Goal: Transaction & Acquisition: Obtain resource

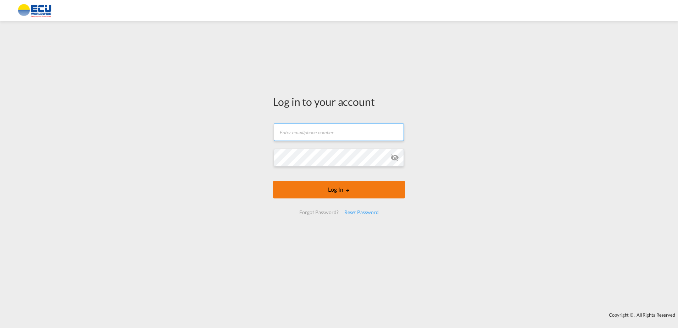
type input "[PERSON_NAME][EMAIL_ADDRESS][DOMAIN_NAME]"
click at [360, 192] on button "Log In" at bounding box center [339, 190] width 132 height 18
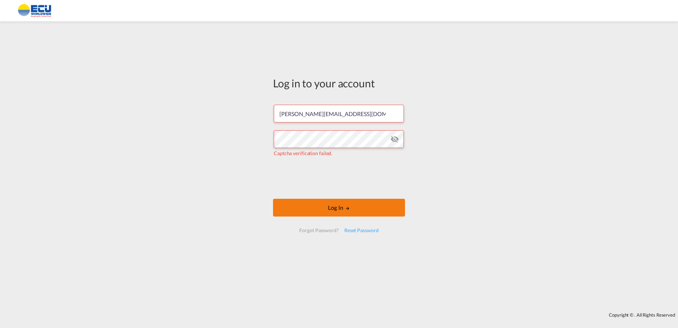
click at [372, 209] on button "Log In" at bounding box center [339, 208] width 132 height 18
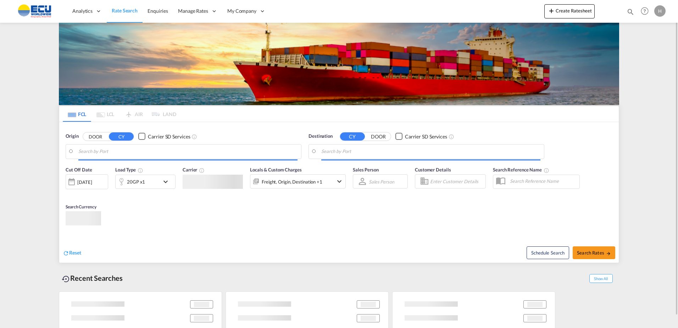
type input "[GEOGRAPHIC_DATA], [GEOGRAPHIC_DATA]"
type input "Alexandria ([GEOGRAPHIC_DATA]), EGALY"
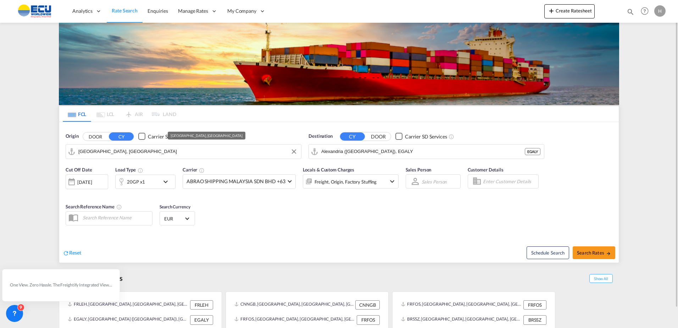
click at [223, 153] on input "[GEOGRAPHIC_DATA], [GEOGRAPHIC_DATA]" at bounding box center [187, 151] width 219 height 11
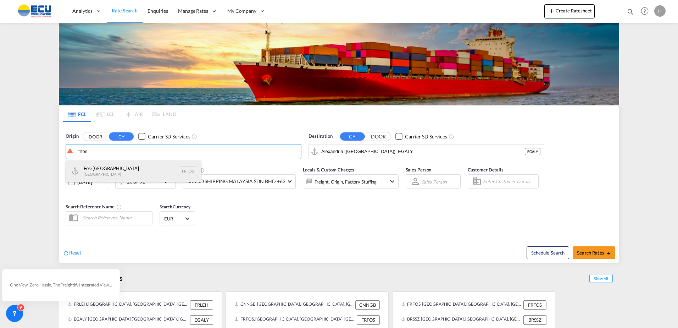
click at [134, 169] on div "Fos-sur-Mer [GEOGRAPHIC_DATA] FRFOS" at bounding box center [133, 170] width 135 height 21
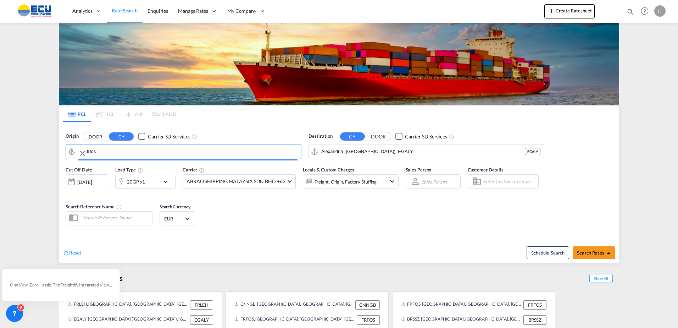
type input "Fos-[GEOGRAPHIC_DATA], [GEOGRAPHIC_DATA]"
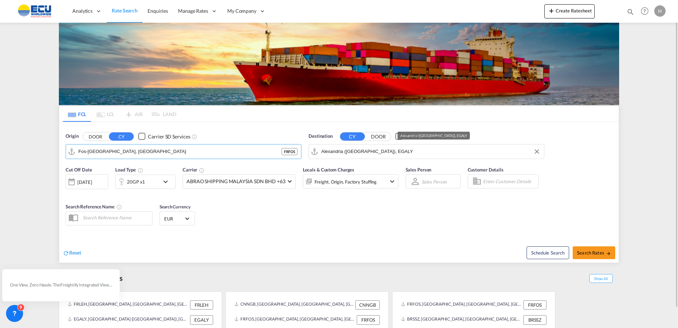
click at [421, 153] on input "Alexandria ([GEOGRAPHIC_DATA]), EGALY" at bounding box center [430, 151] width 219 height 11
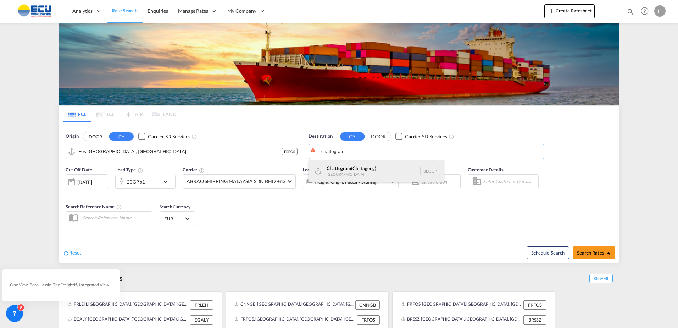
click at [377, 168] on div "Chattogram ([GEOGRAPHIC_DATA]) [GEOGRAPHIC_DATA] BDCGP" at bounding box center [376, 170] width 135 height 21
type input "Chattogram (Chittagong), BDCGP"
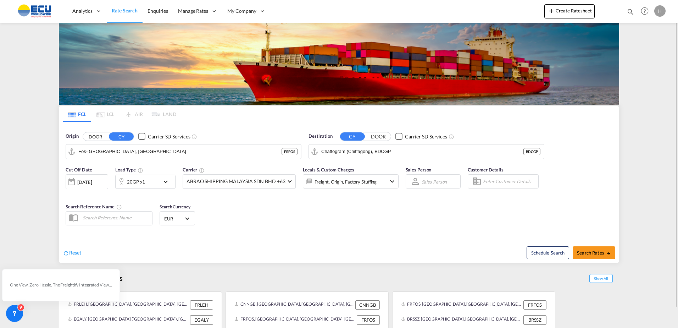
click at [316, 223] on div "Cut Off Date [DATE] [DATE] Load Type 20GP x1 Carrier ABRAO SHIPPING MALAYSIA SD…" at bounding box center [339, 196] width 560 height 69
click at [134, 184] on div "20GP x1" at bounding box center [136, 182] width 18 height 10
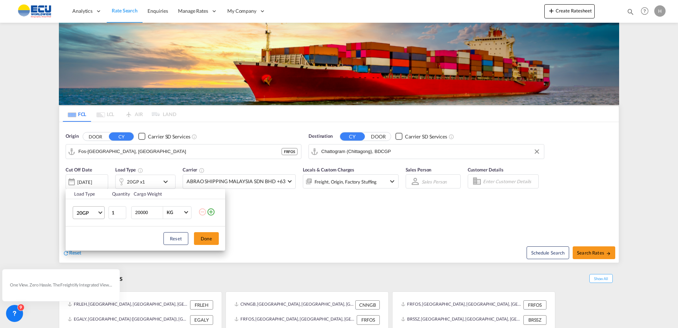
click at [93, 211] on span "20GP" at bounding box center [87, 212] width 21 height 7
click at [87, 232] on div "40GP" at bounding box center [83, 229] width 12 height 7
click at [204, 236] on button "Done" at bounding box center [206, 238] width 25 height 13
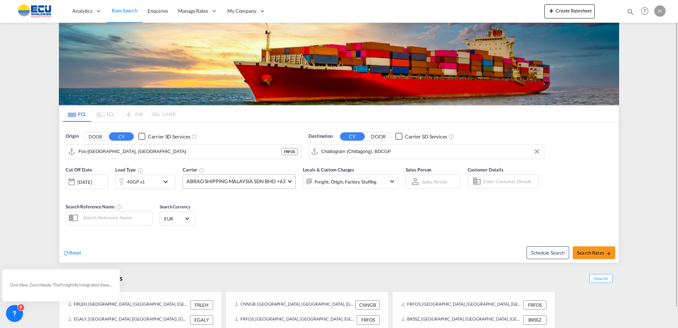
click at [228, 187] on md-select-value "ABRAO SHIPPING MALAYSIA SDN BHD +63" at bounding box center [239, 182] width 112 height 14
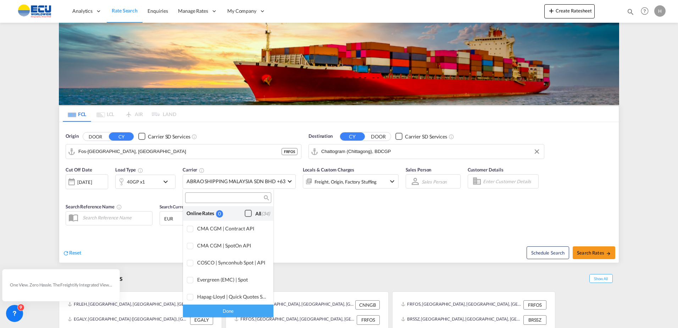
click at [245, 214] on div "Checkbox No Ink" at bounding box center [248, 213] width 7 height 7
drag, startPoint x: 230, startPoint y: 309, endPoint x: 269, endPoint y: 285, distance: 46.7
click at [230, 309] on div "Done" at bounding box center [228, 310] width 90 height 12
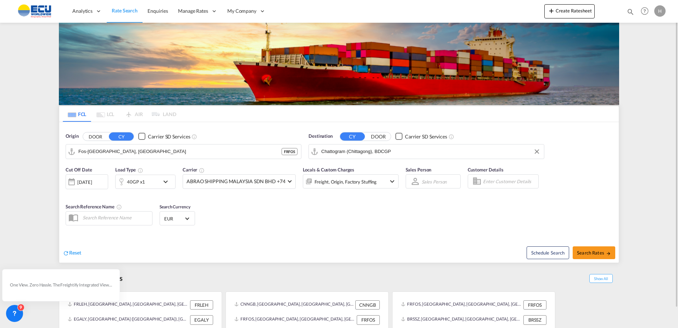
click at [371, 230] on div "Cut Off Date [DATE] [DATE] Load Type 40GP x1 Carrier ABRAO SHIPPING MALAYSIA SD…" at bounding box center [339, 196] width 560 height 69
click at [599, 253] on span "Search Rates" at bounding box center [594, 253] width 34 height 6
type input "FRFOS to BDCGP / [DATE]"
